Goal: Task Accomplishment & Management: Use online tool/utility

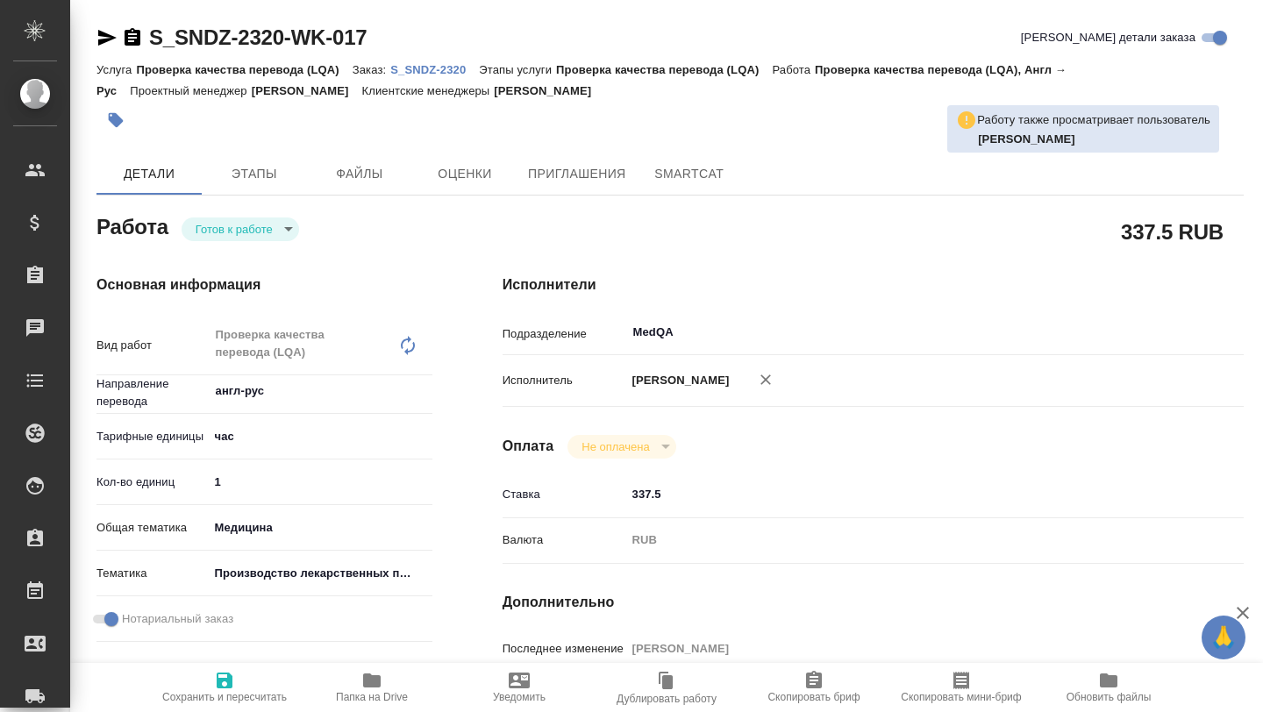
type textarea "x"
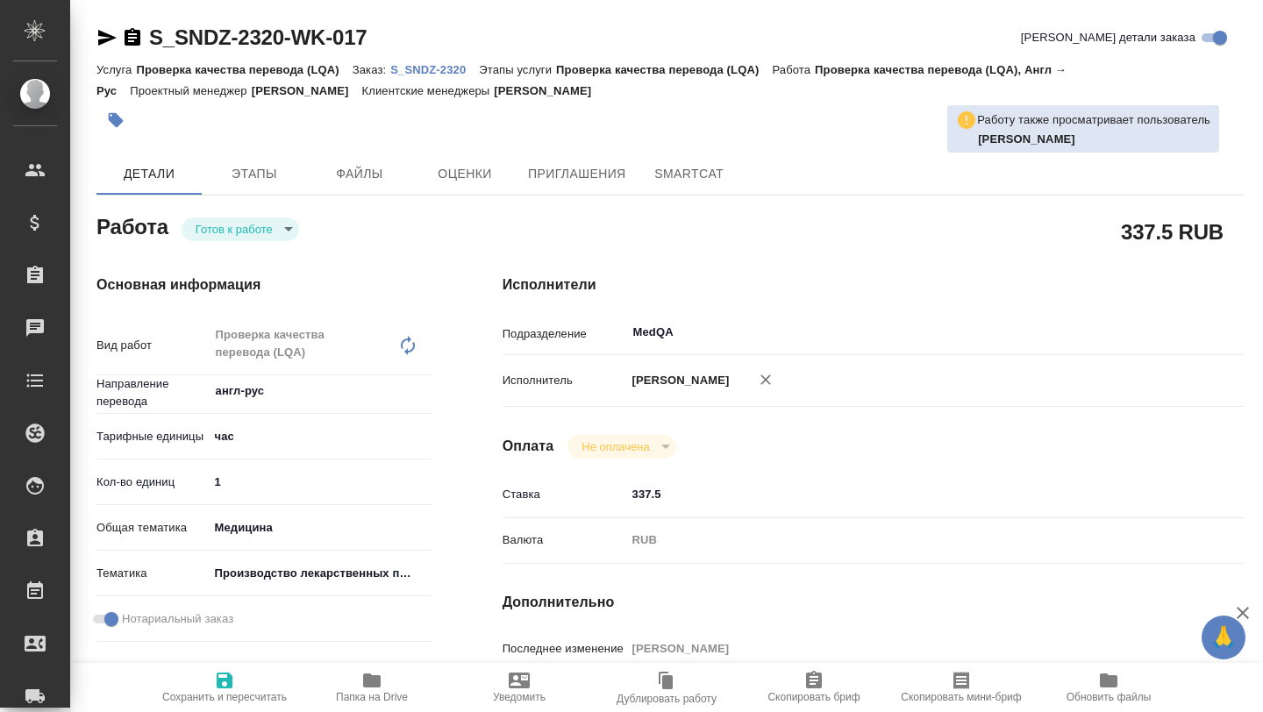
type textarea "x"
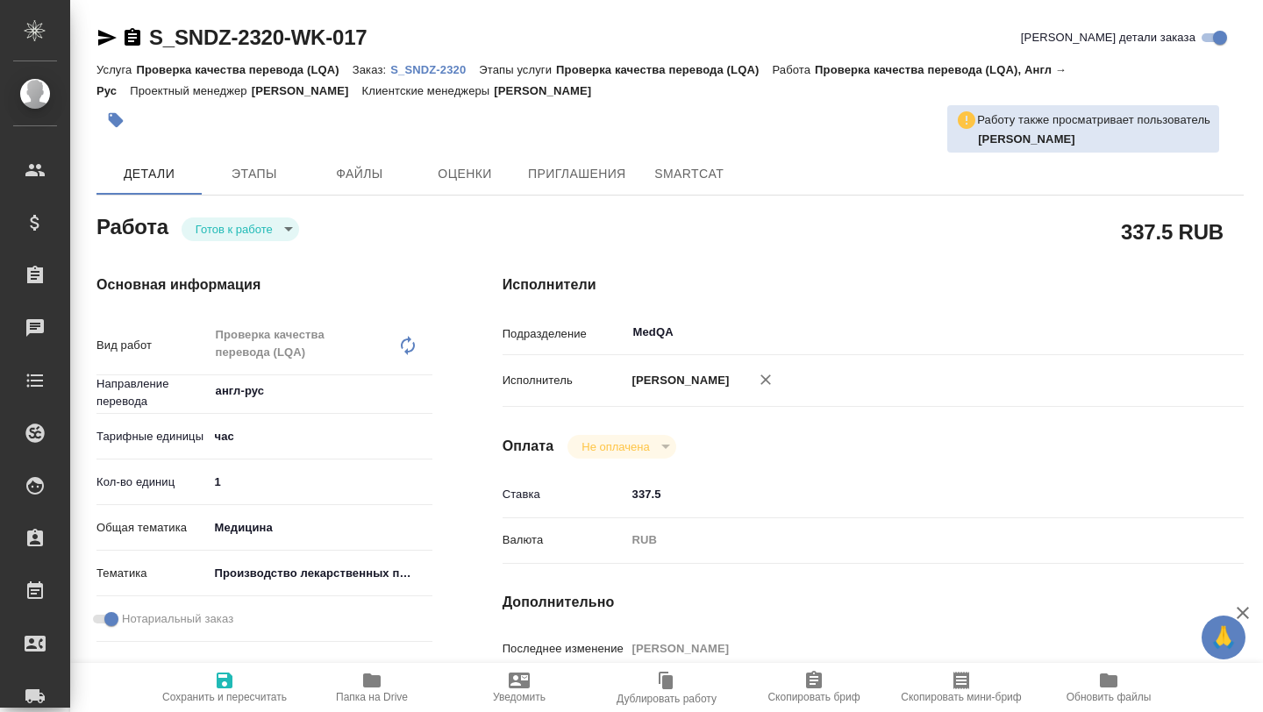
type textarea "x"
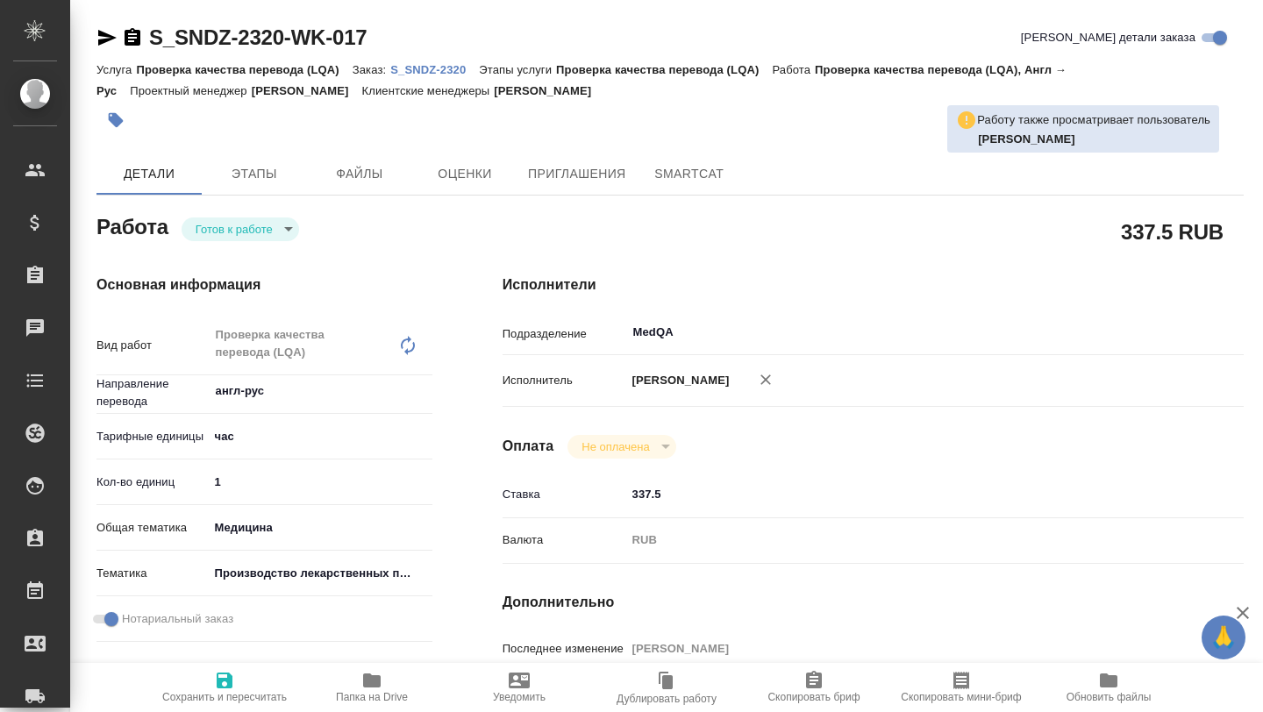
type textarea "x"
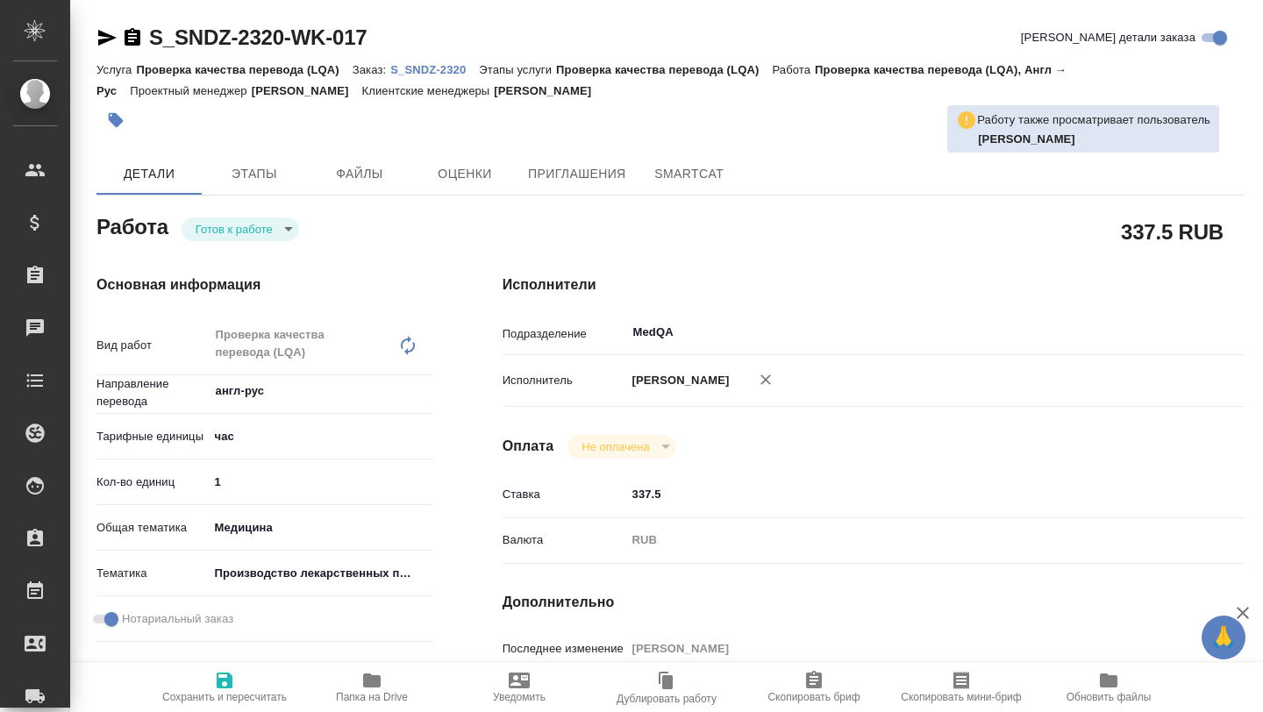
type textarea "x"
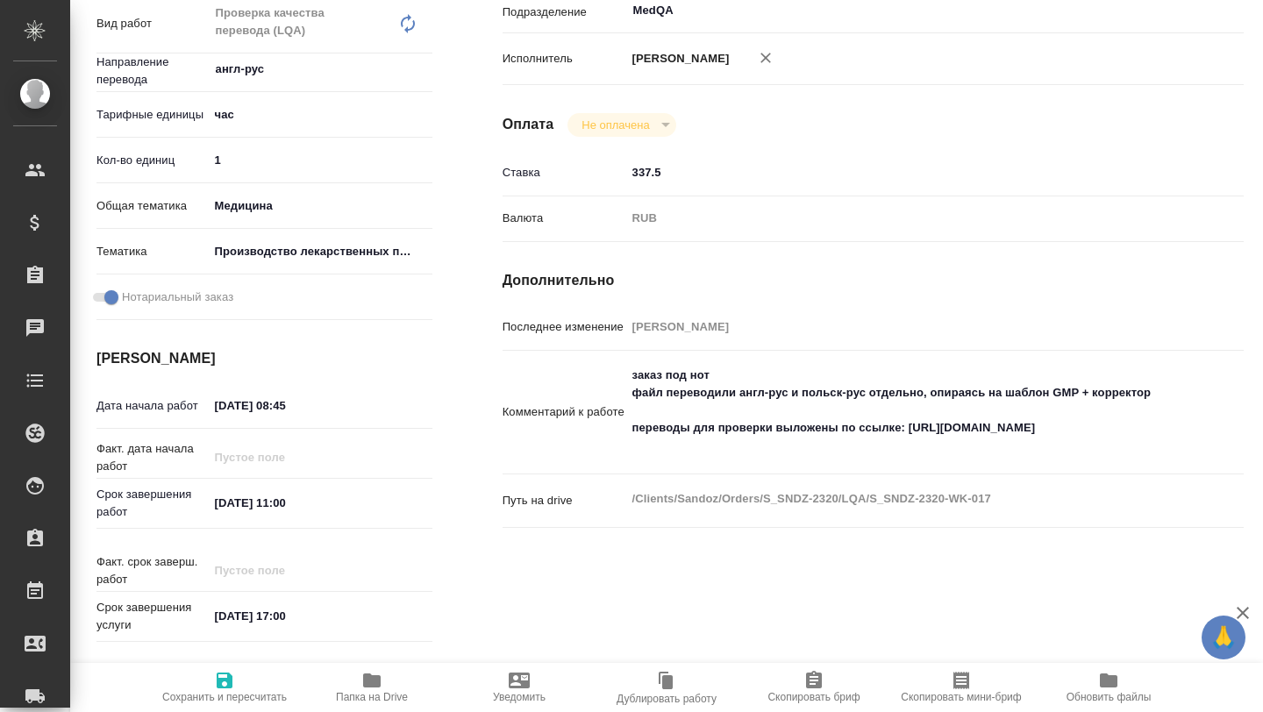
scroll to position [333, 0]
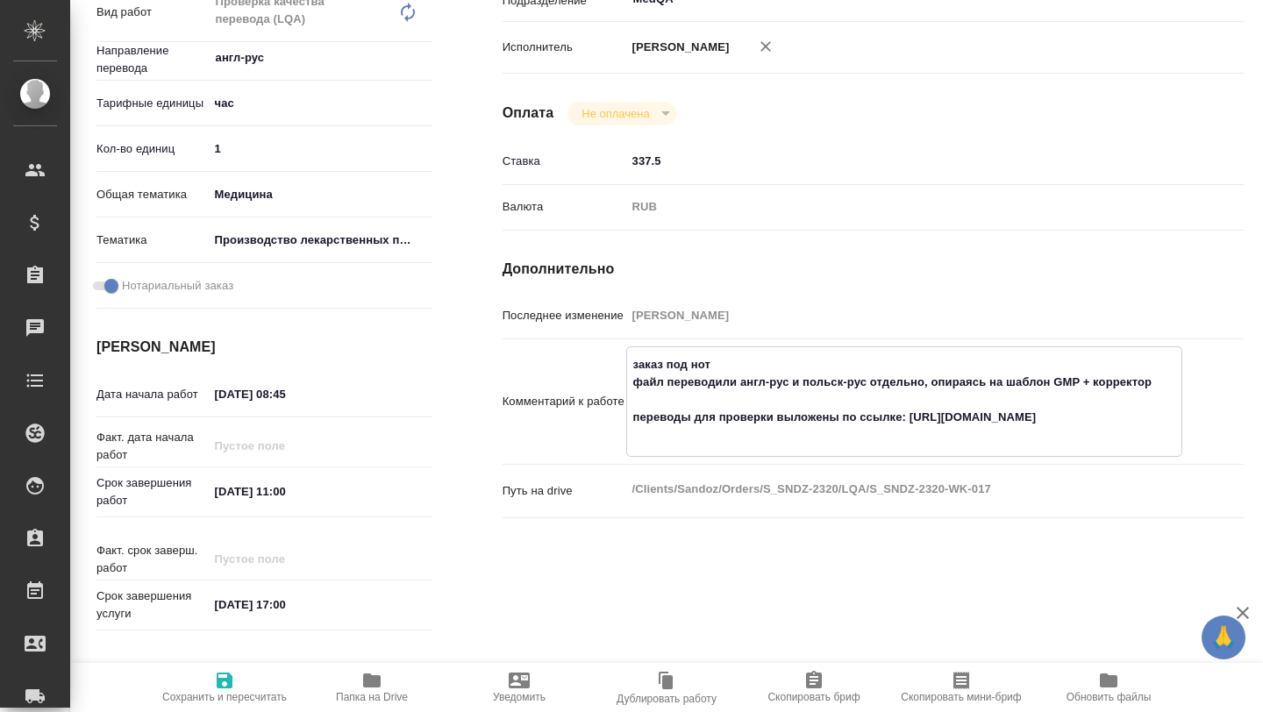
drag, startPoint x: 912, startPoint y: 433, endPoint x: 1057, endPoint y: 453, distance: 146.9
click at [1056, 450] on textarea "заказ под нот файл переводили англ-рус и польск-рус отдельно, опираясь на шабло…" at bounding box center [904, 400] width 554 height 100
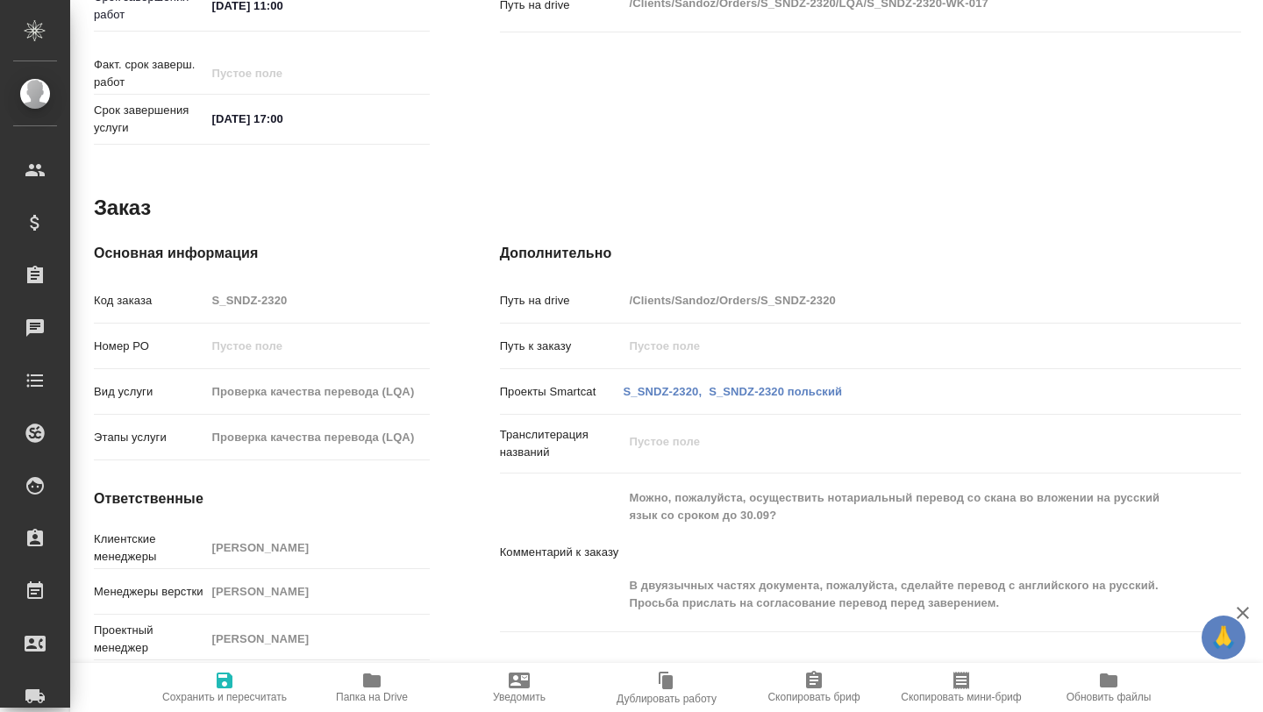
scroll to position [837, 3]
type textarea "x"
click at [1184, 590] on div "Комментарий к заказу Можно, пожалуйста, осуществить нотариальный перевод со ска…" at bounding box center [870, 553] width 741 height 144
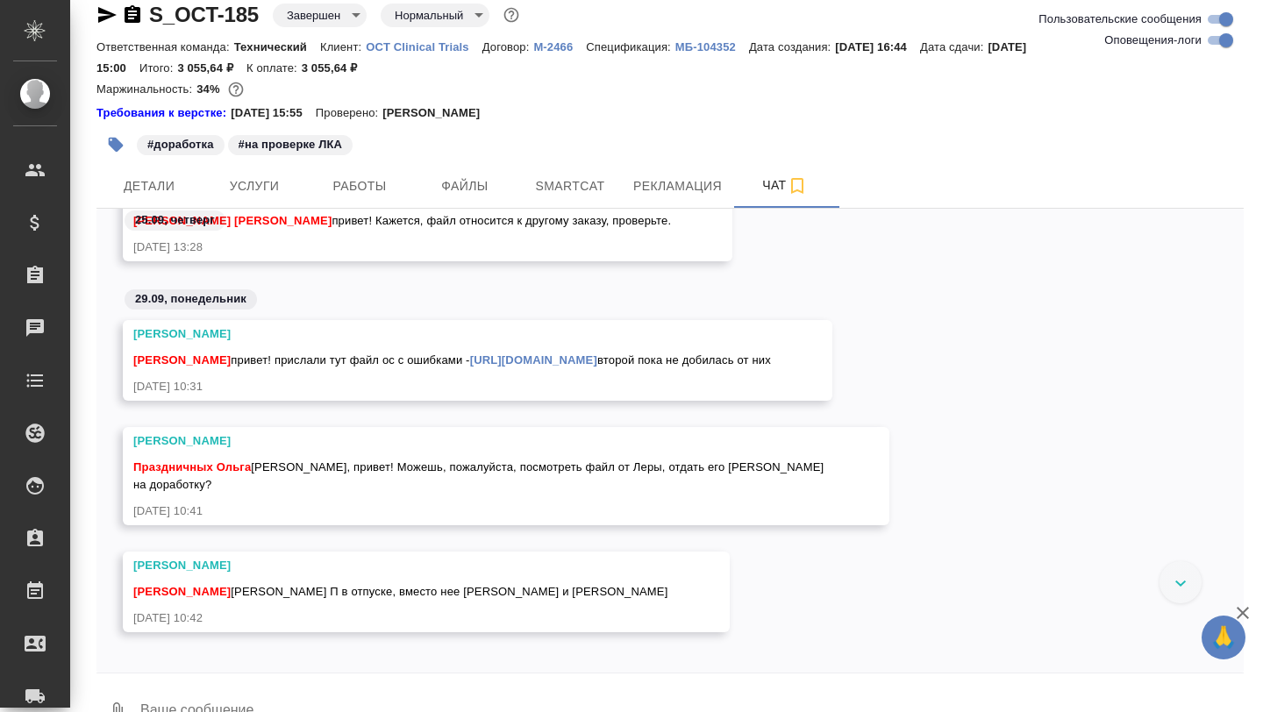
scroll to position [104411, 0]
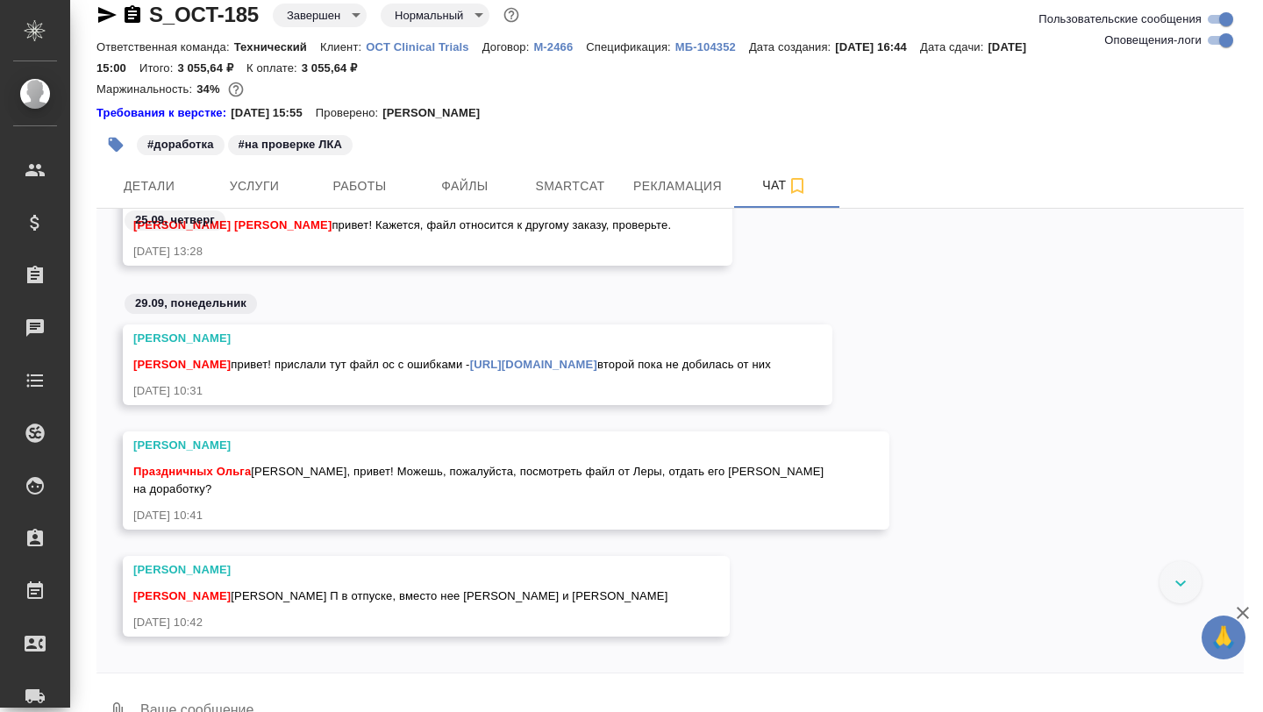
click at [493, 370] on link "https://drive.awatera.com/f/10365495" at bounding box center [533, 364] width 127 height 13
click at [666, 204] on button "Рекламация" at bounding box center [678, 186] width 110 height 44
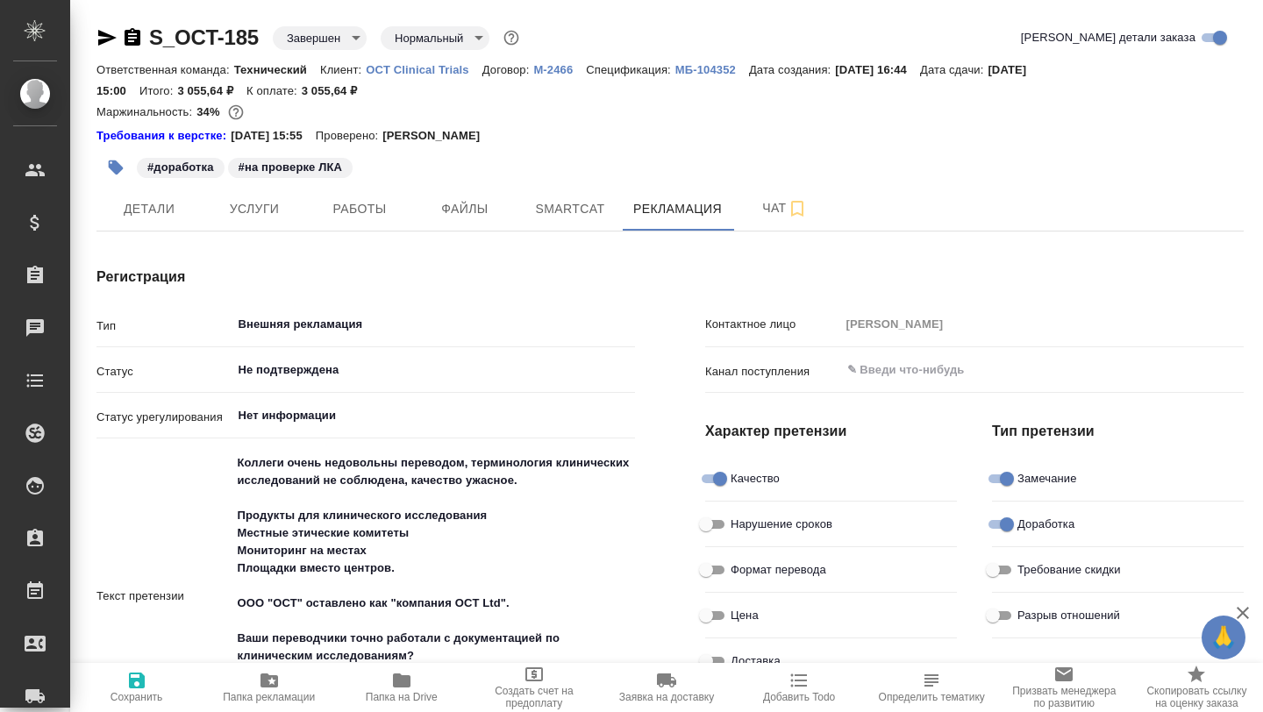
type textarea "x"
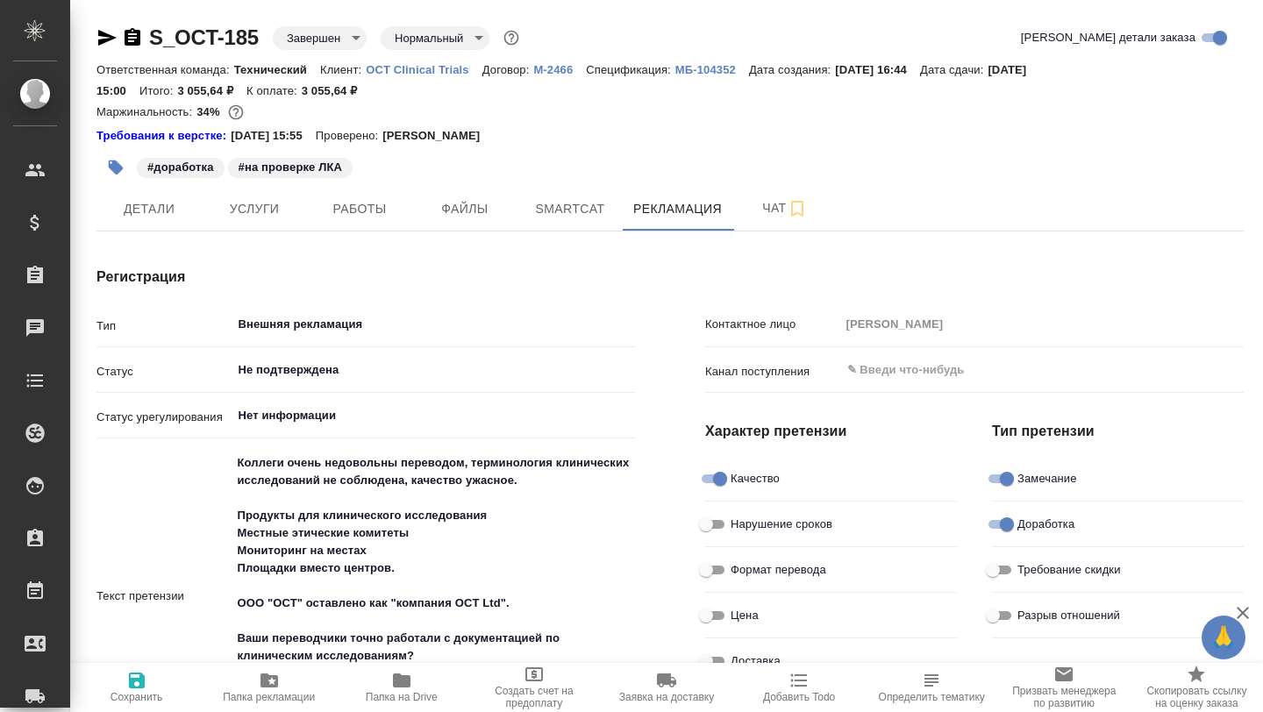
type textarea "x"
type input "Валеев Динар"
type textarea "x"
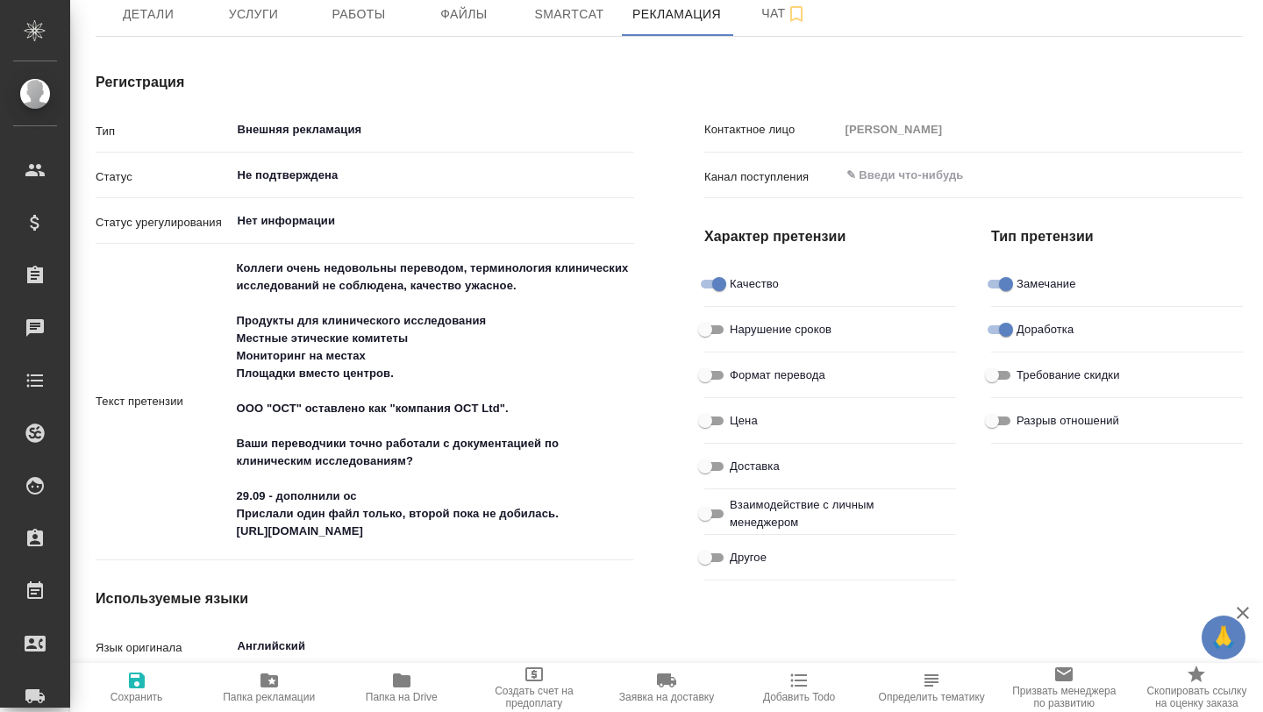
scroll to position [195, 3]
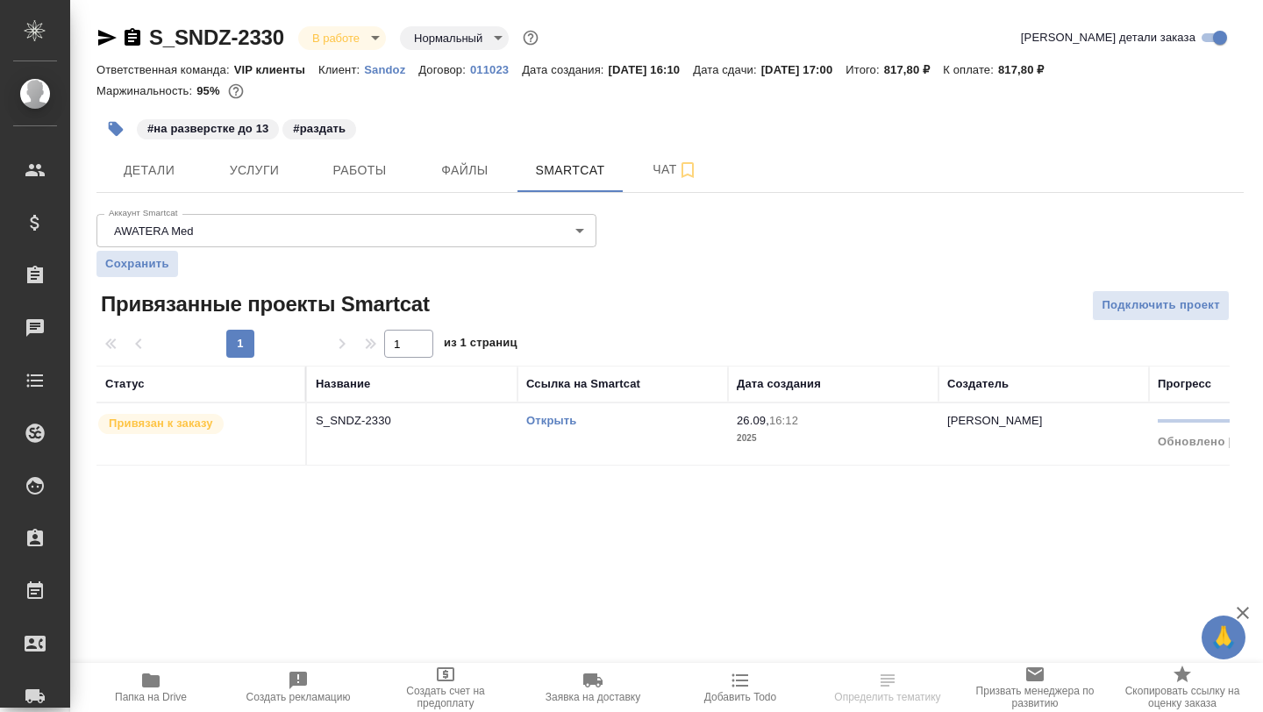
click at [154, 684] on icon "button" at bounding box center [151, 681] width 18 height 14
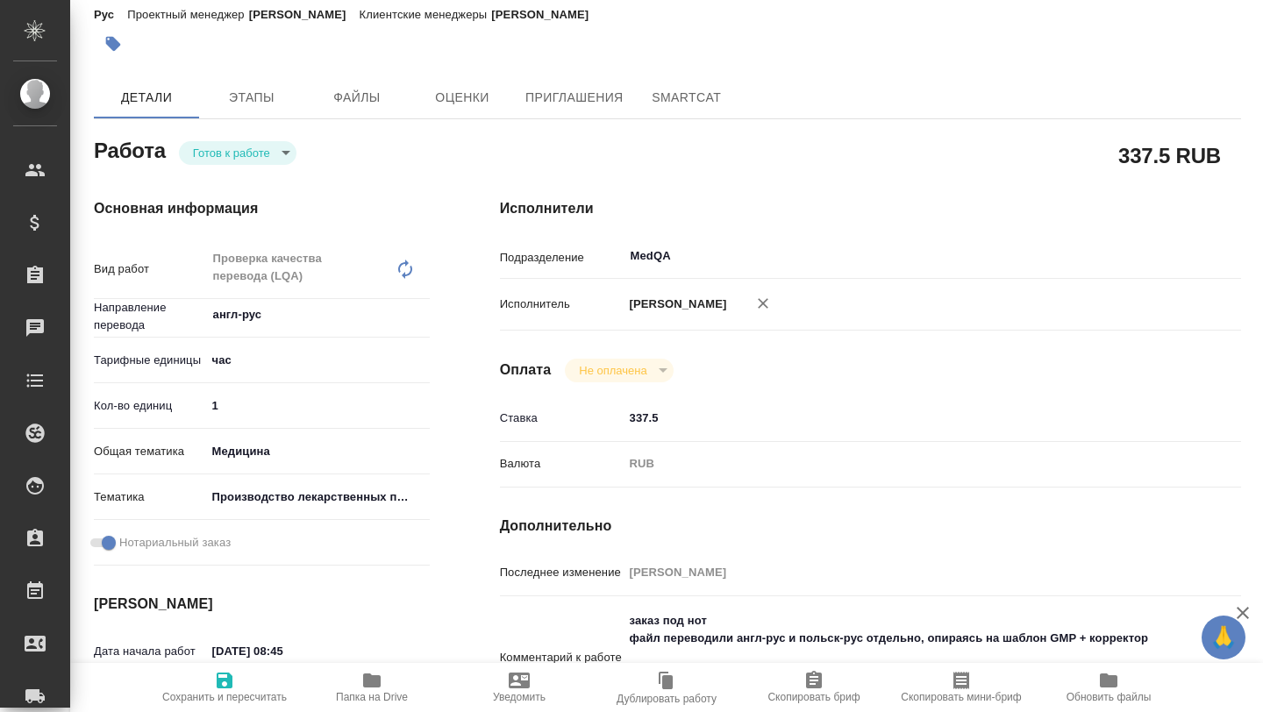
scroll to position [0, 3]
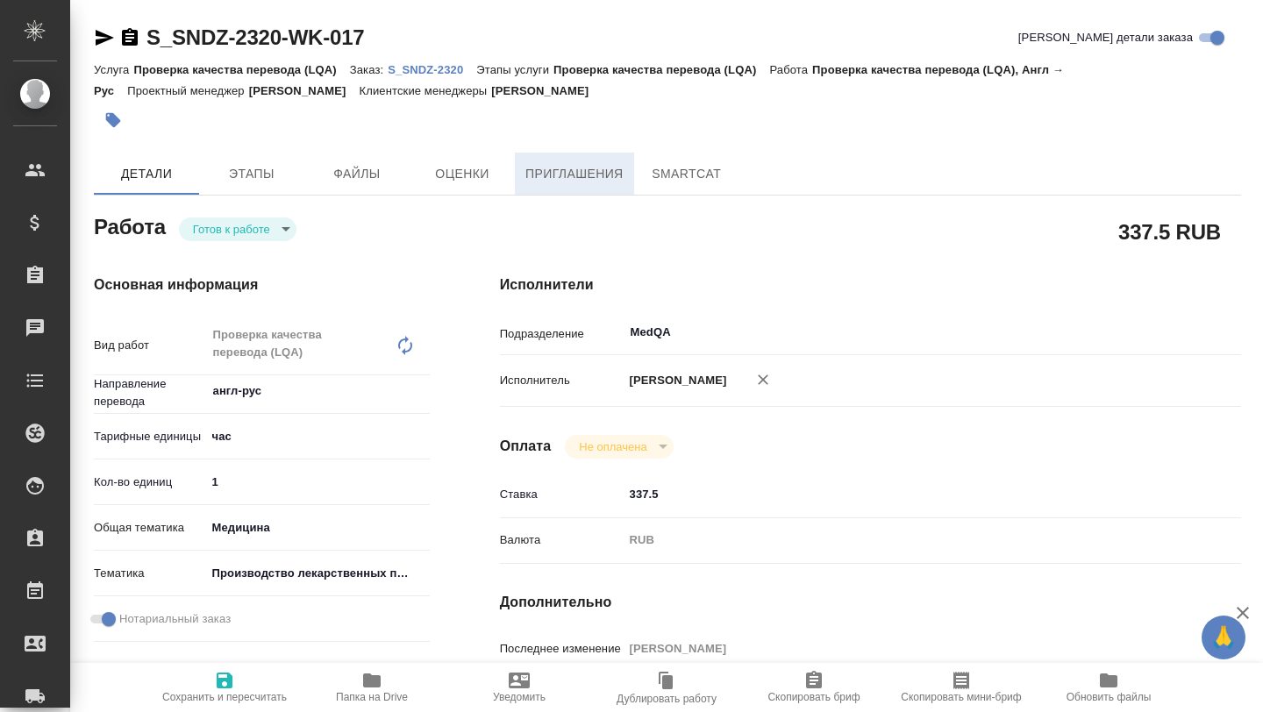
click at [630, 175] on button "Приглашения" at bounding box center [574, 174] width 119 height 42
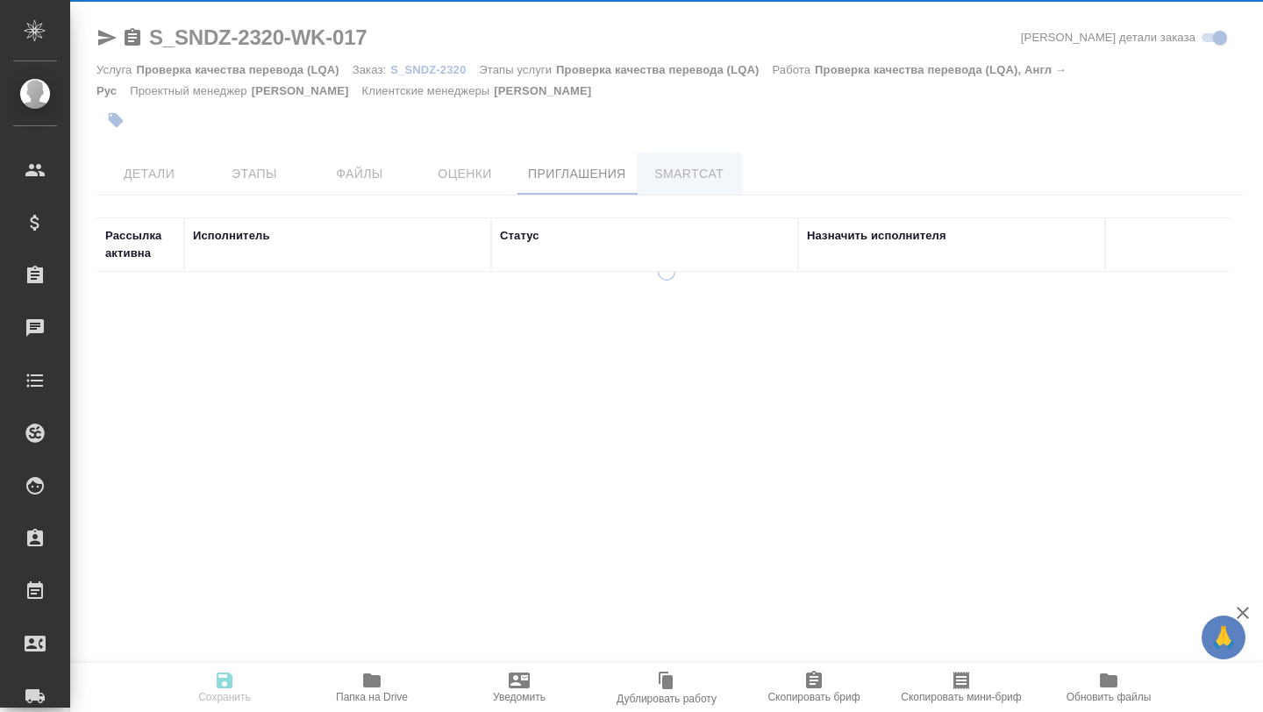
click at [674, 177] on div at bounding box center [666, 356] width 1193 height 712
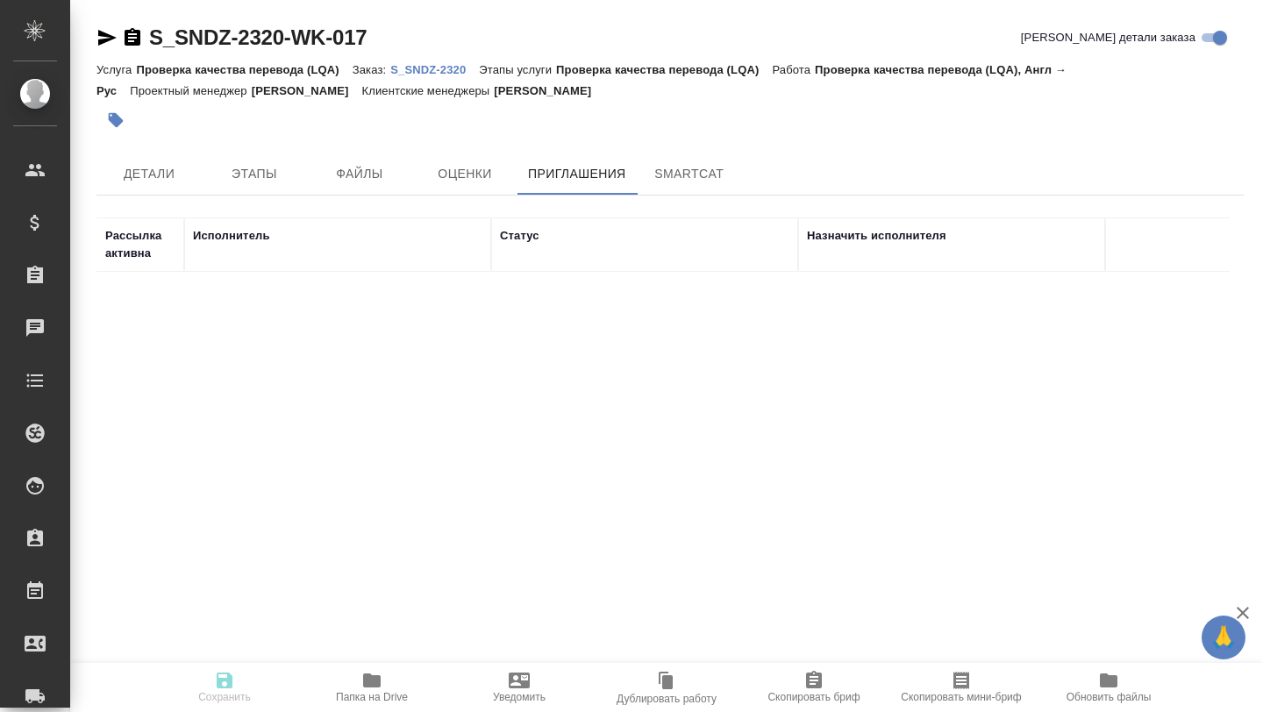
click at [442, 68] on p "S_SNDZ-2320" at bounding box center [434, 69] width 89 height 13
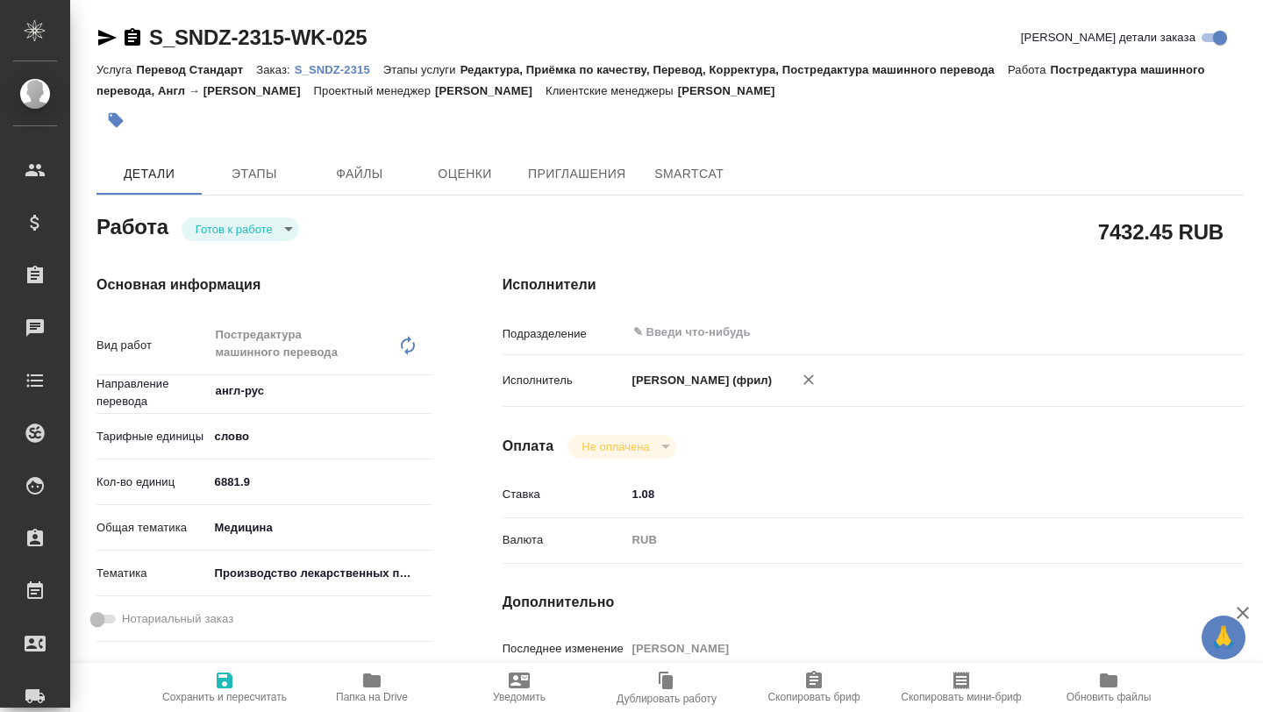
click at [353, 68] on p "S_SNDZ-2315" at bounding box center [339, 69] width 89 height 13
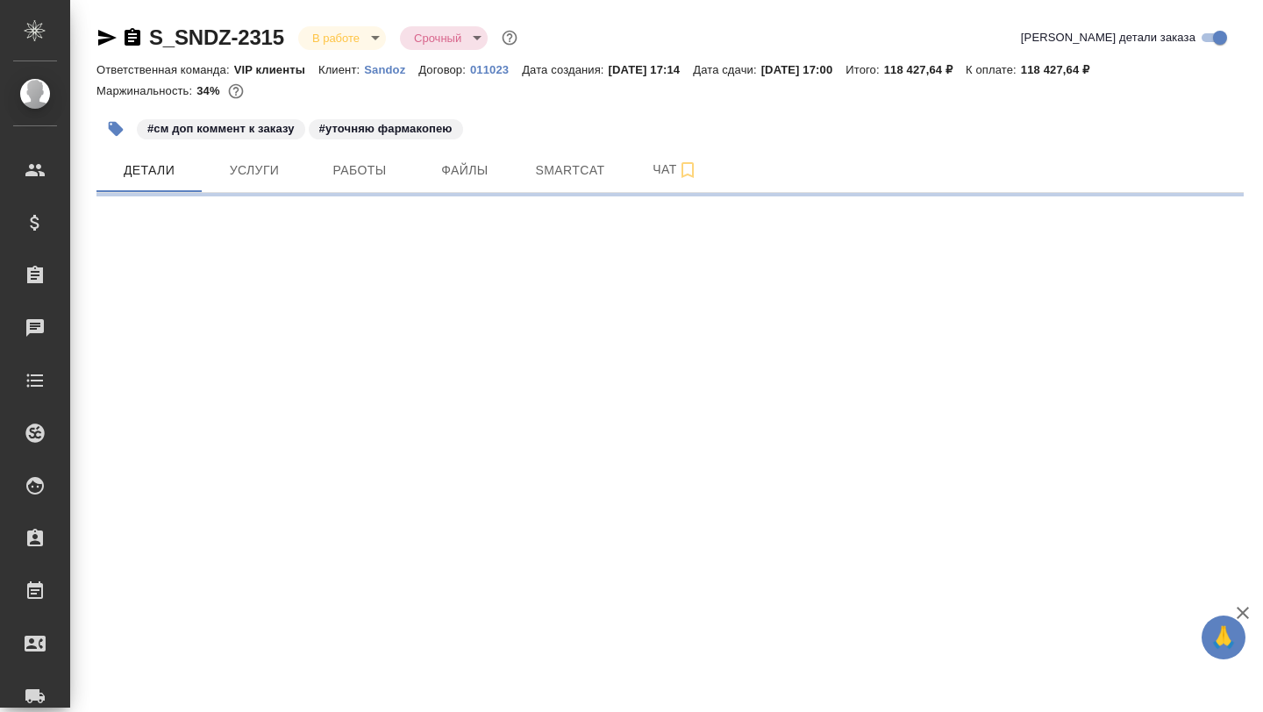
select select "RU"
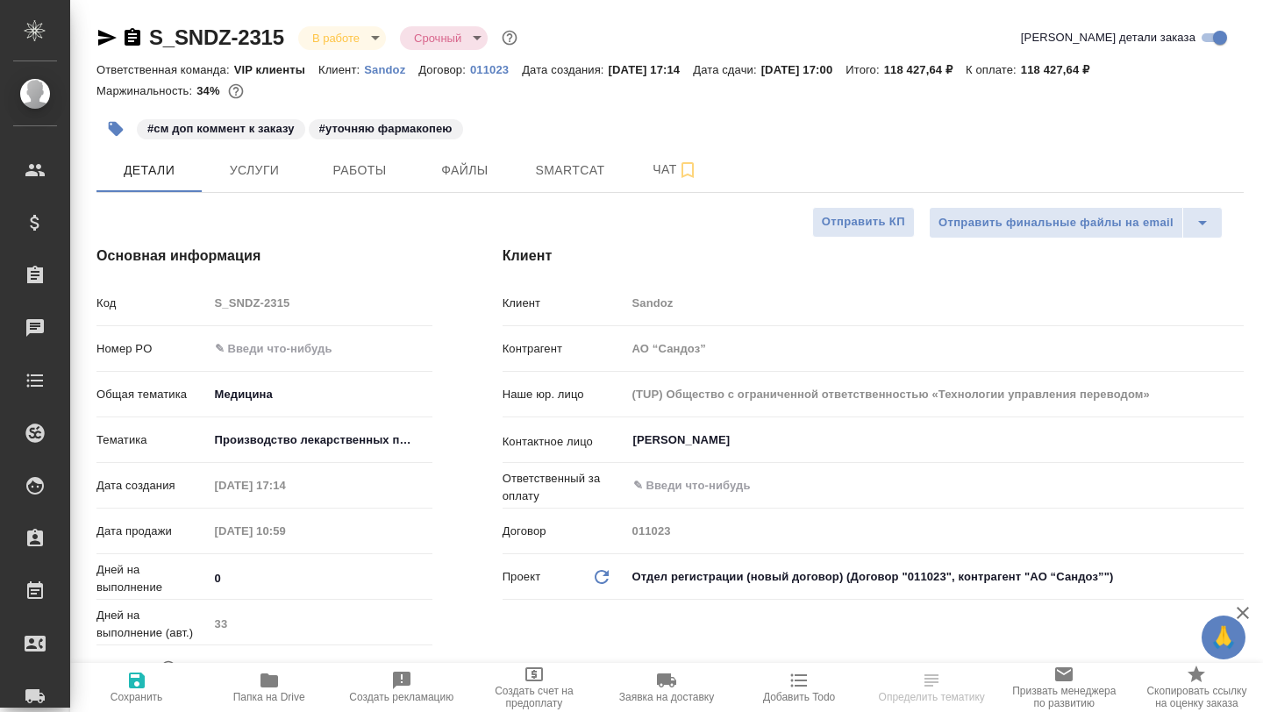
type textarea "x"
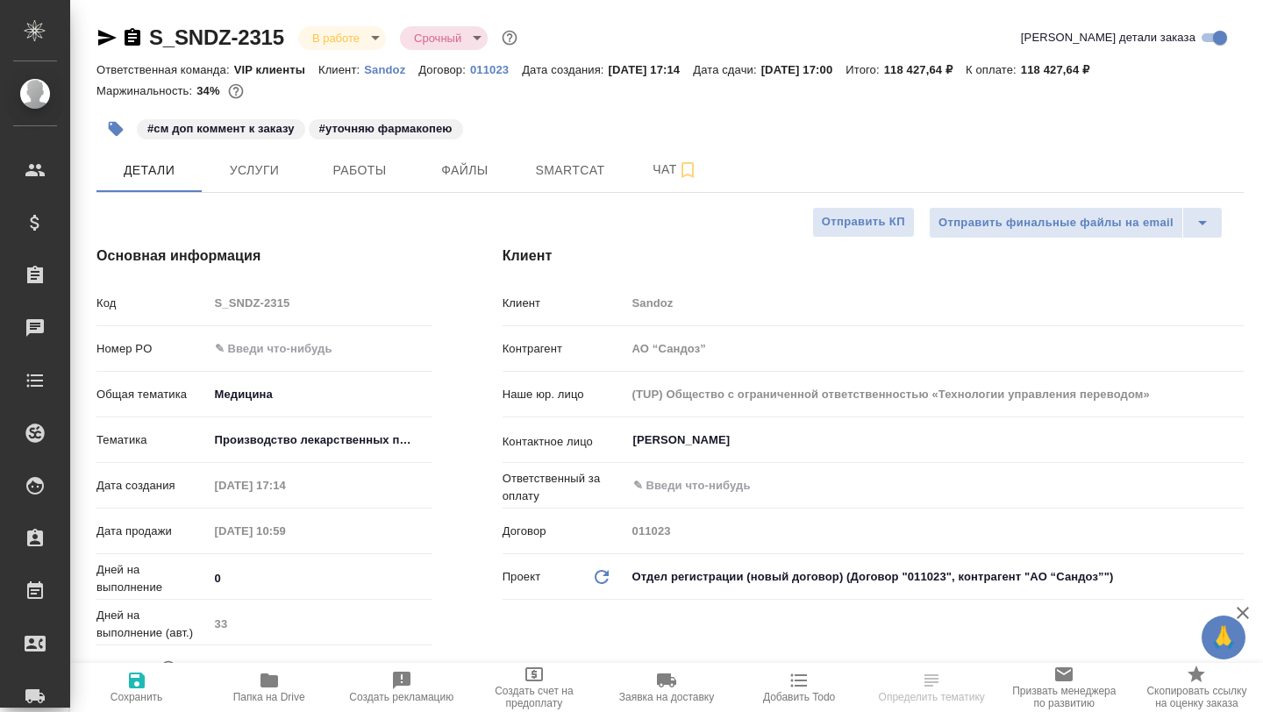
type textarea "x"
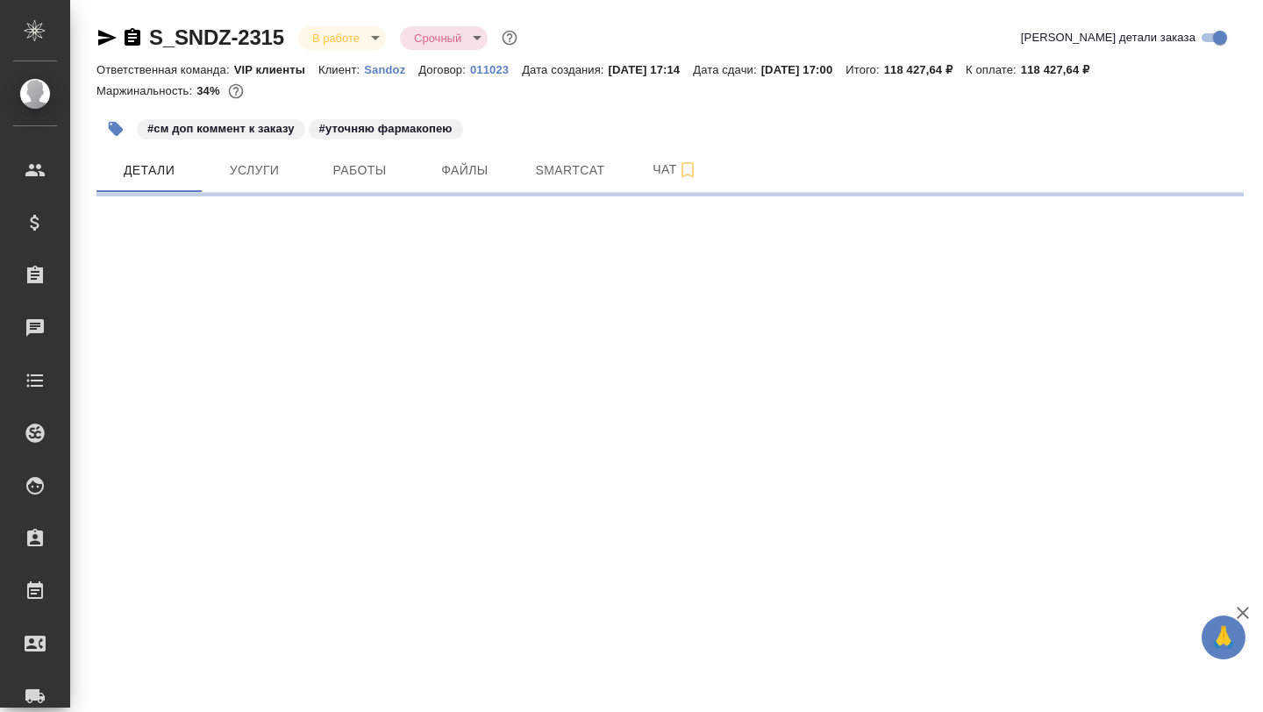
select select "RU"
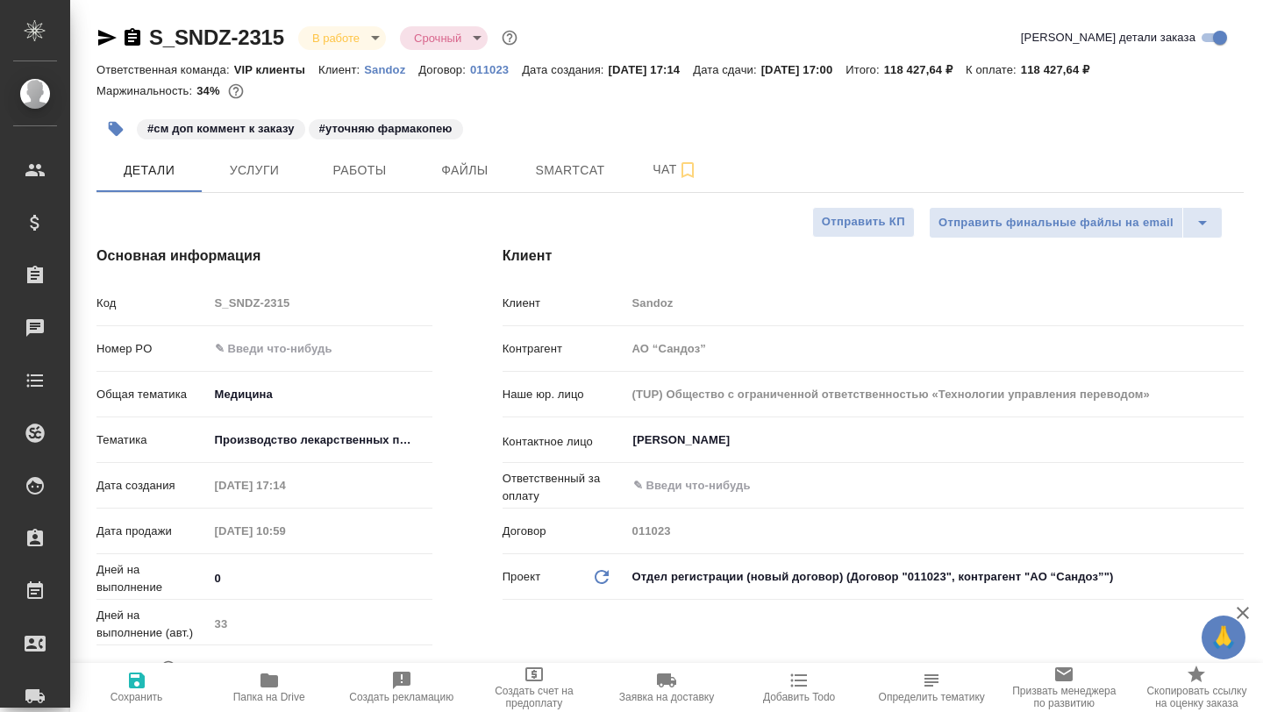
type textarea "x"
click at [574, 172] on span "Smartcat" at bounding box center [570, 171] width 84 height 22
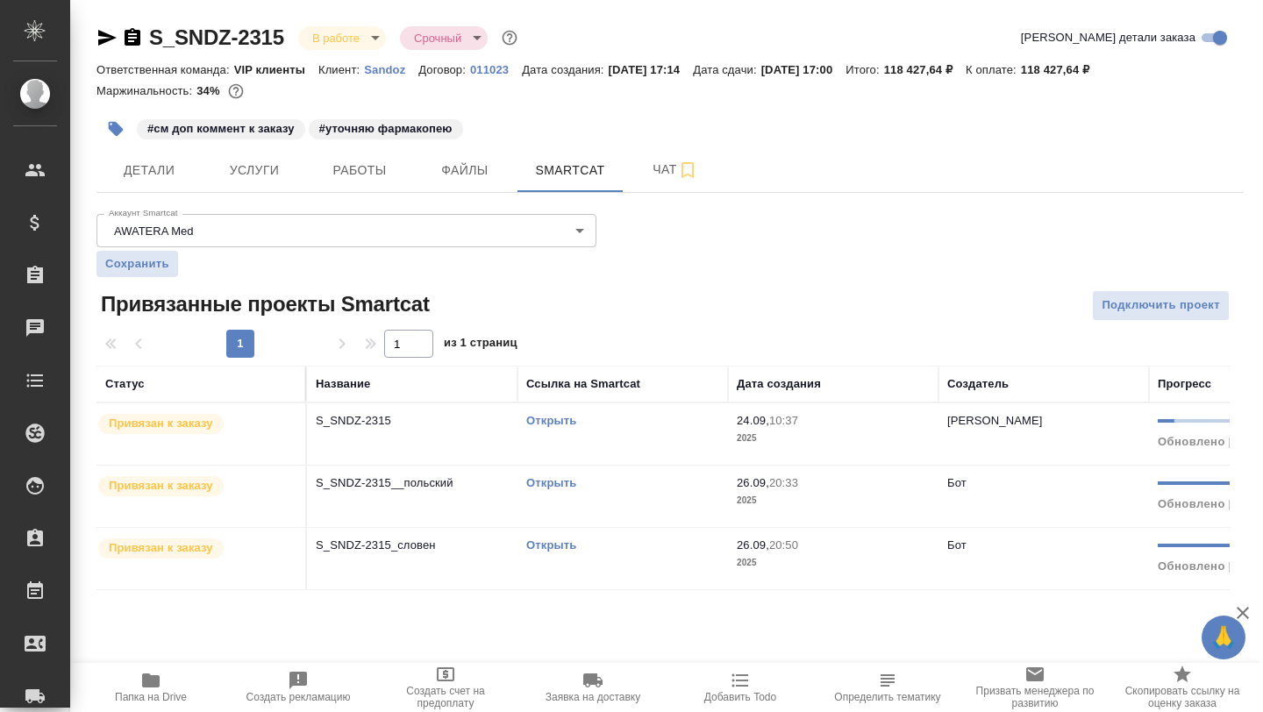
click at [548, 418] on link "Открыть" at bounding box center [551, 420] width 50 height 13
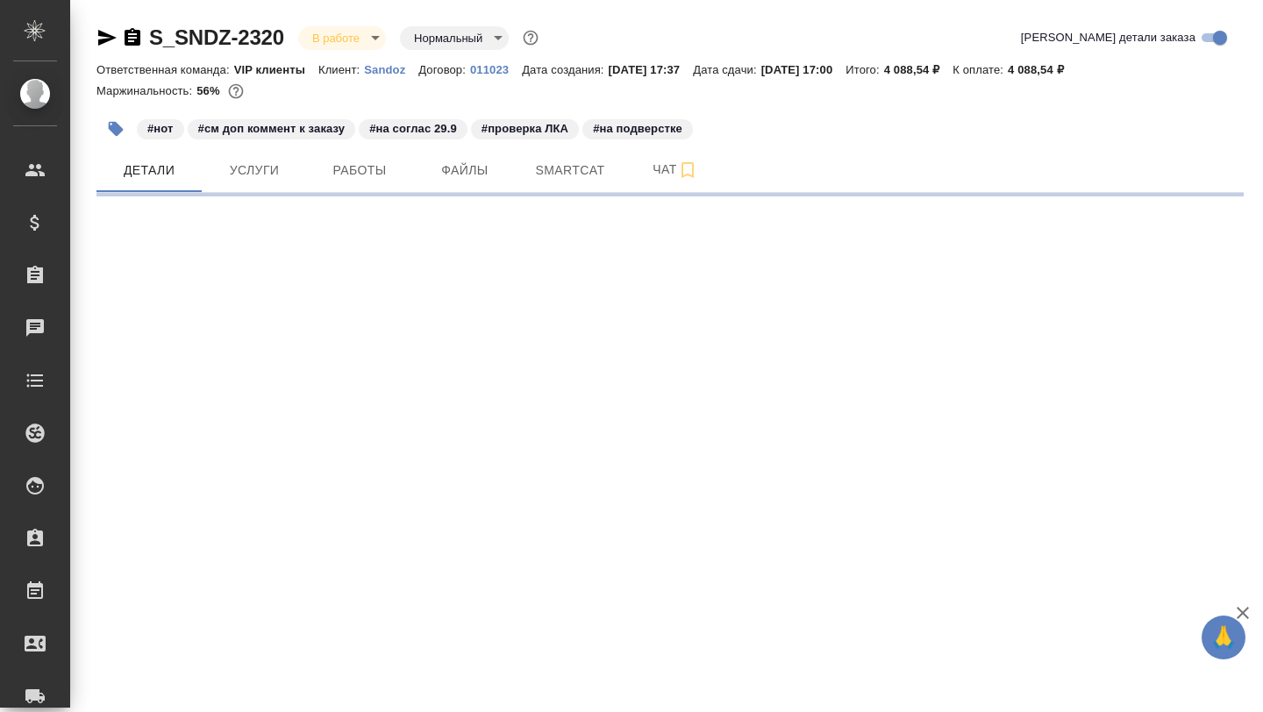
select select "RU"
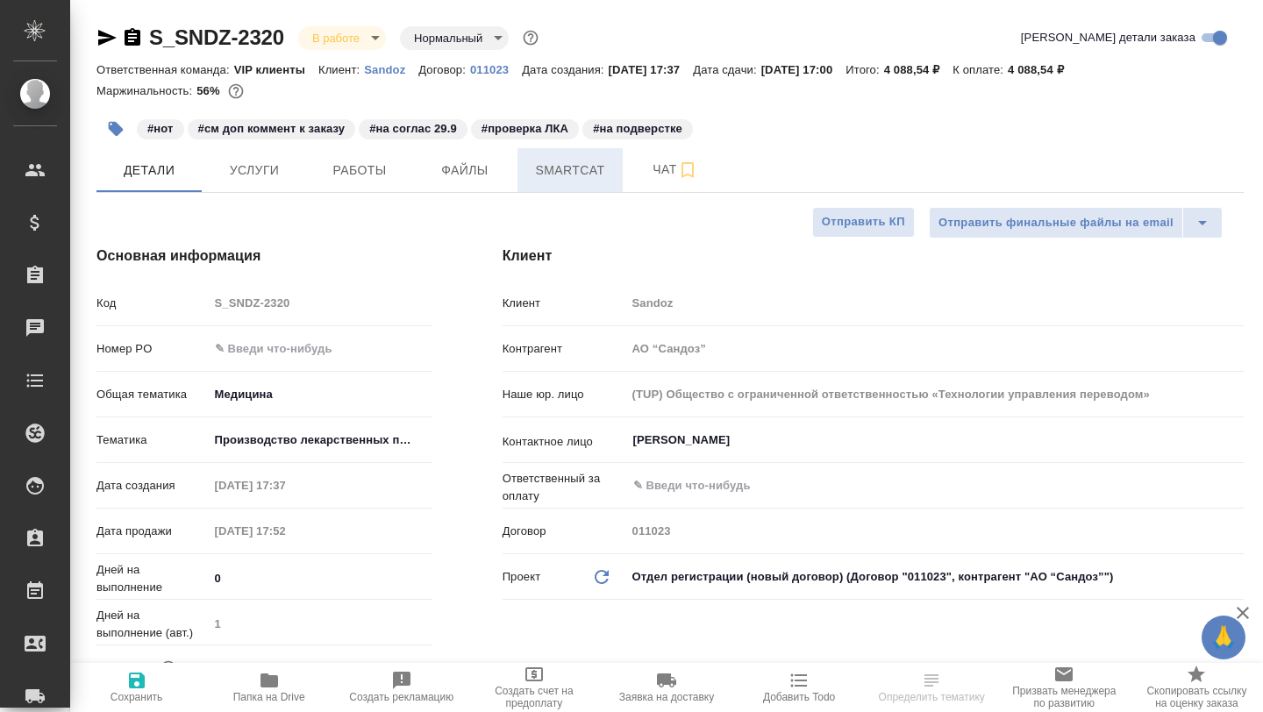
type textarea "x"
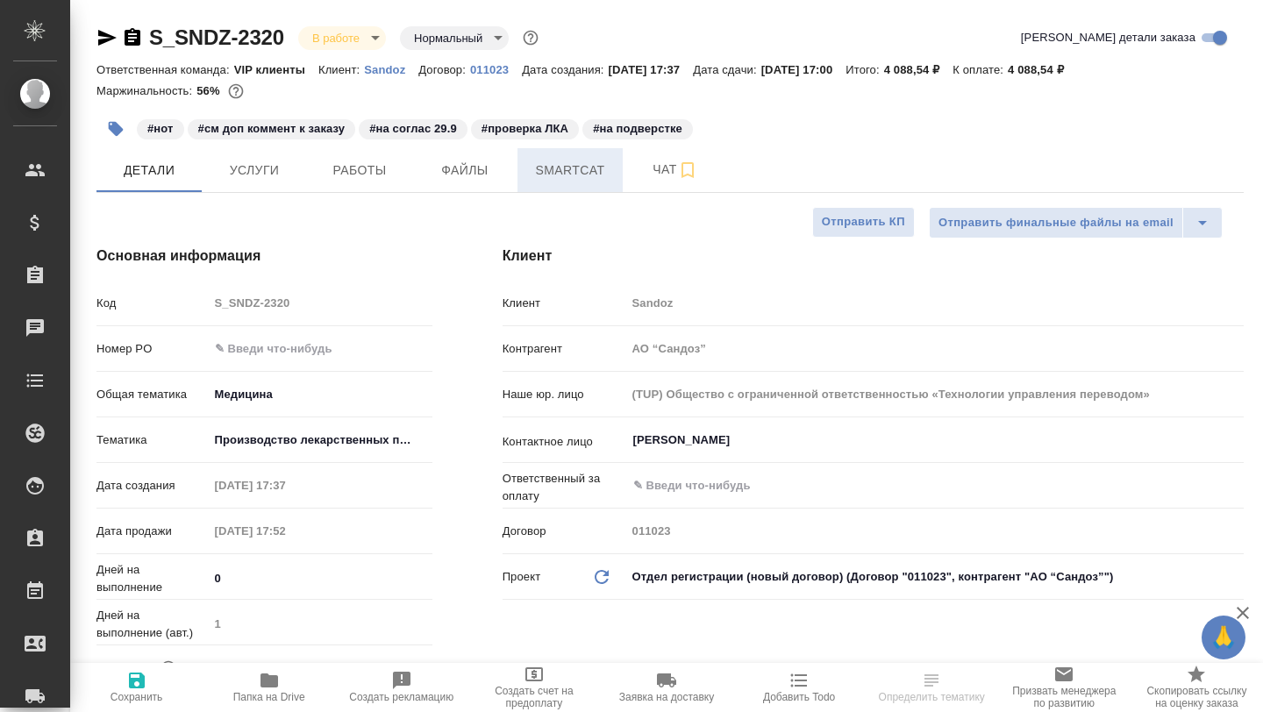
type textarea "x"
click at [567, 170] on span "Smartcat" at bounding box center [570, 171] width 84 height 22
type input "[PERSON_NAME]"
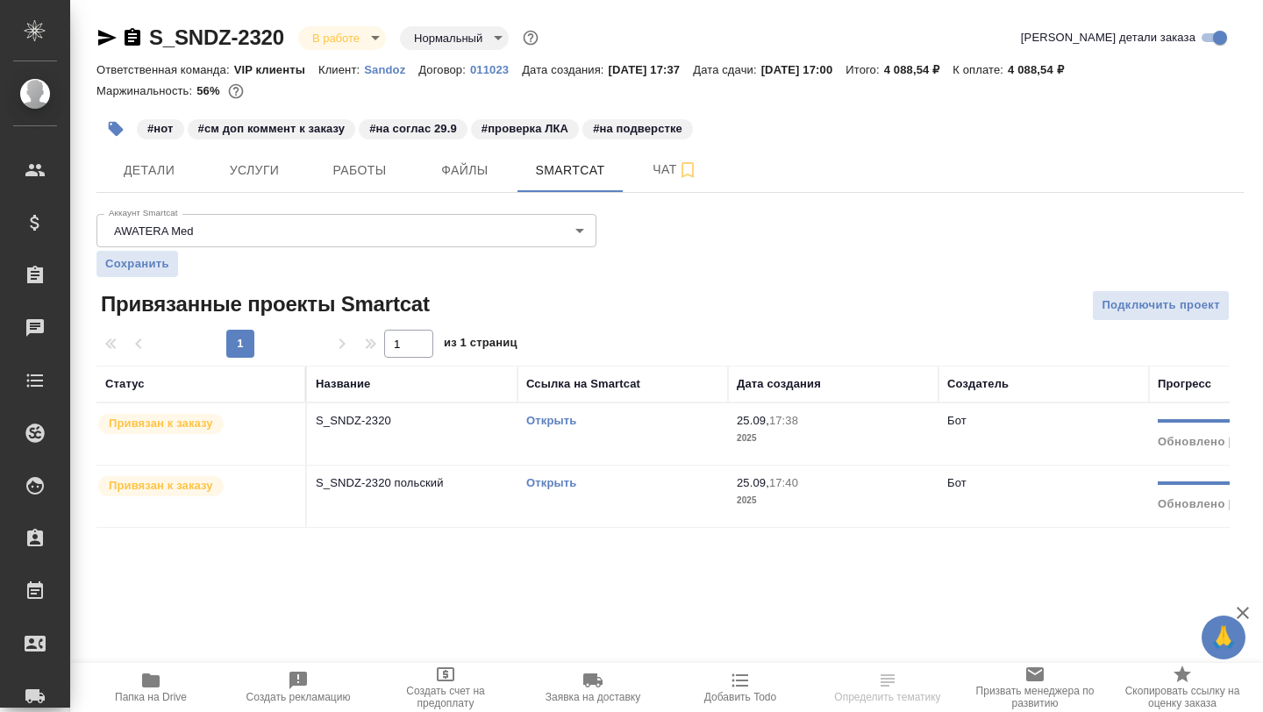
click at [549, 486] on link "Открыть" at bounding box center [551, 482] width 50 height 13
